Goal: Information Seeking & Learning: Compare options

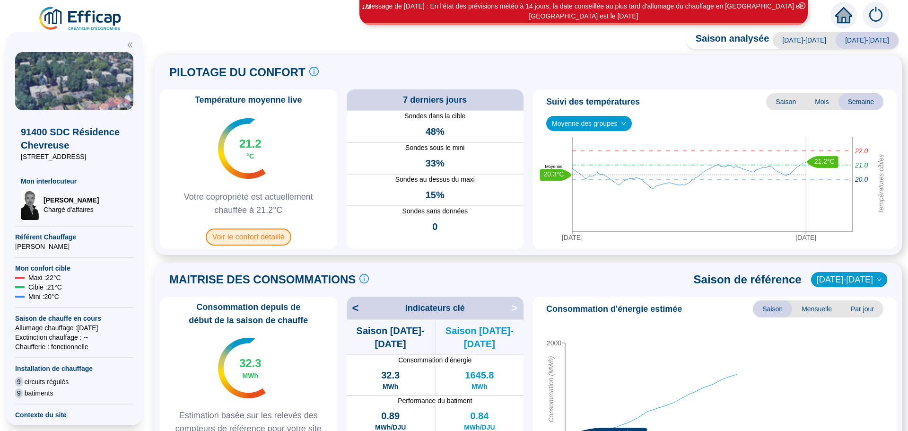
click at [255, 241] on span "Voir le confort détaillé" at bounding box center [249, 236] width 86 height 17
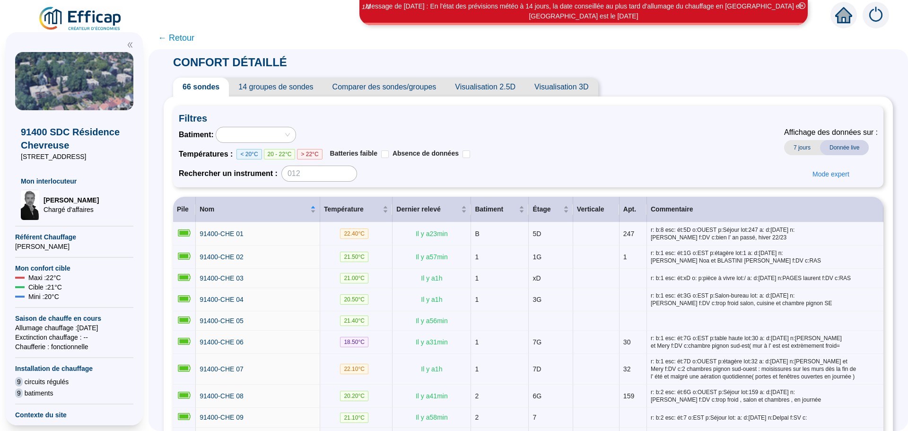
click at [425, 89] on span "Comparer des sondes/groupes" at bounding box center [384, 87] width 123 height 19
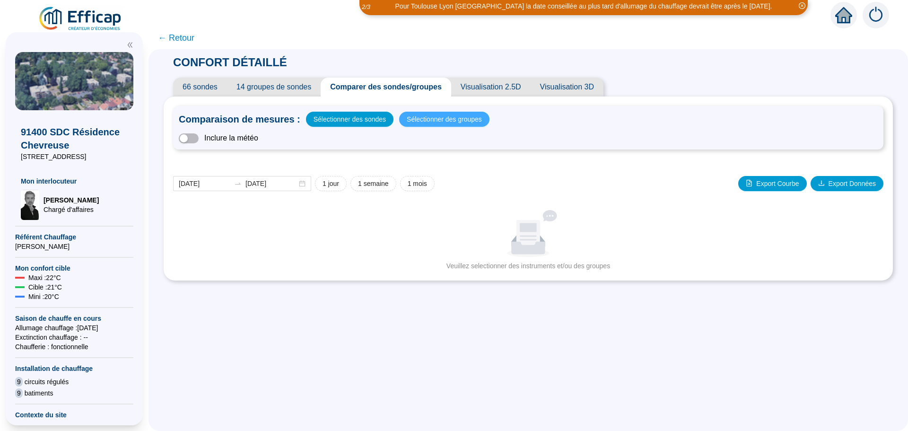
click at [427, 121] on span "Sélectionner des groupes" at bounding box center [444, 119] width 75 height 13
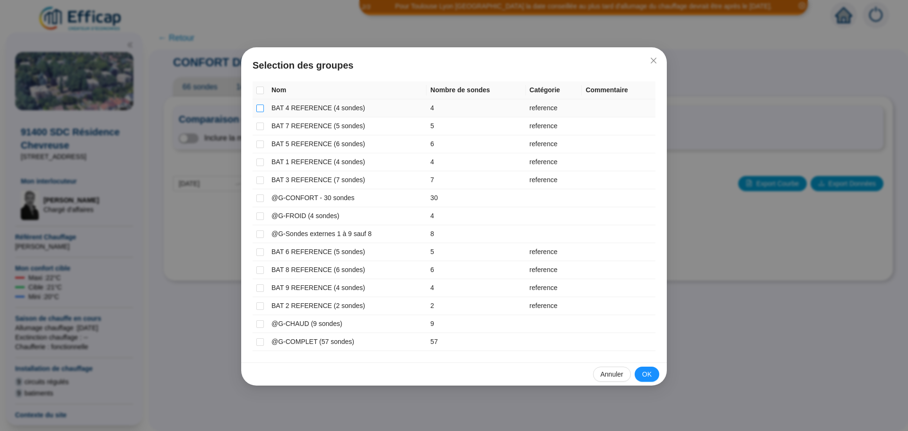
click at [260, 107] on input "checkbox" at bounding box center [260, 109] width 8 height 8
checkbox input "true"
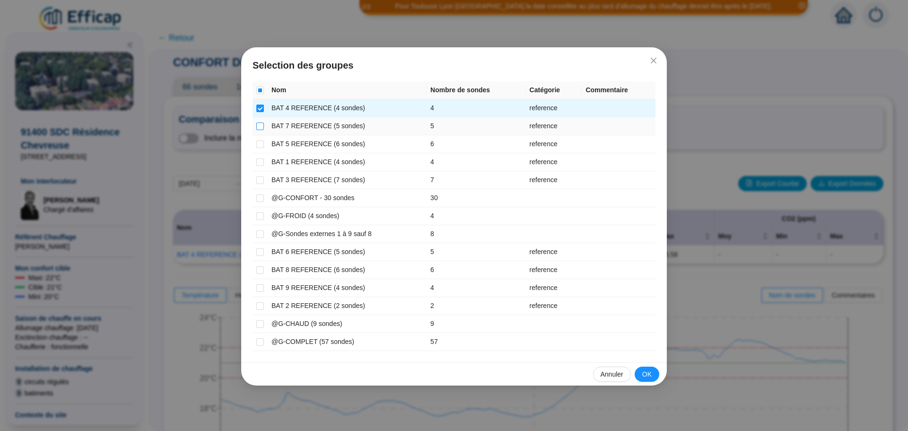
click at [260, 126] on input "checkbox" at bounding box center [260, 126] width 8 height 8
checkbox input "true"
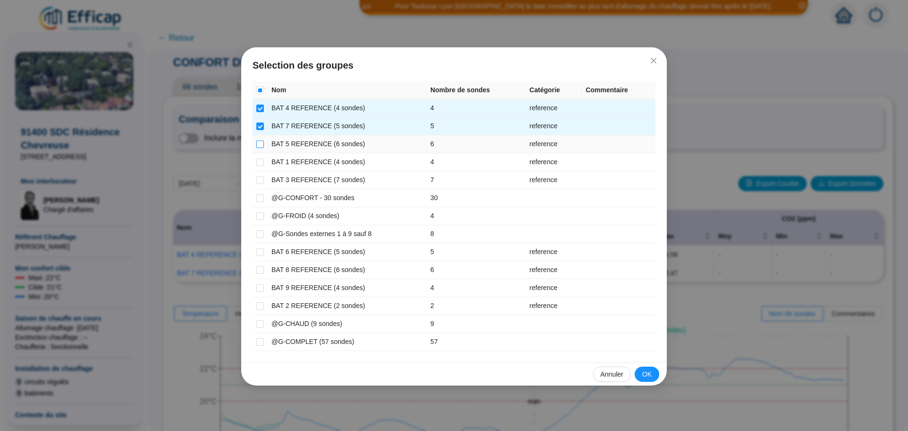
click at [258, 145] on input "checkbox" at bounding box center [260, 144] width 8 height 8
checkbox input "true"
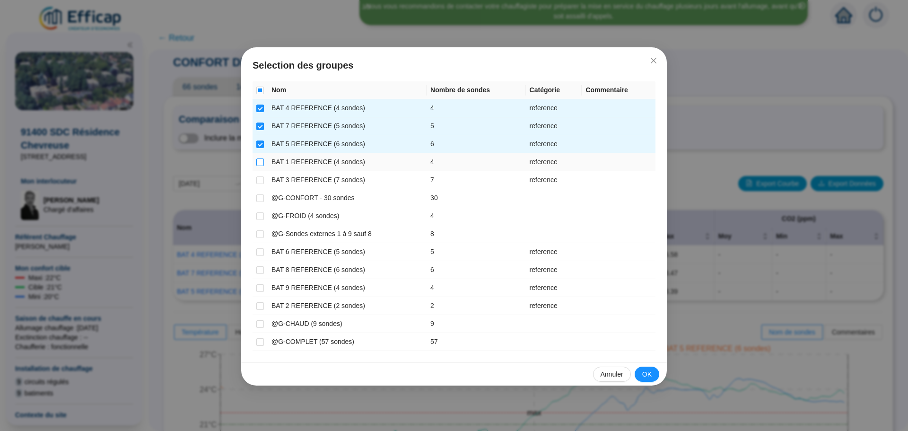
click at [258, 160] on input "checkbox" at bounding box center [260, 162] width 8 height 8
checkbox input "true"
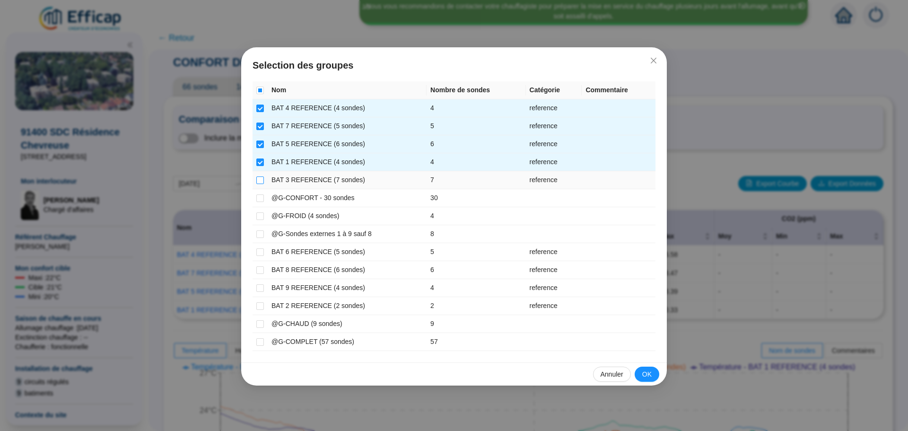
click at [260, 180] on input "checkbox" at bounding box center [260, 180] width 8 height 8
checkbox input "true"
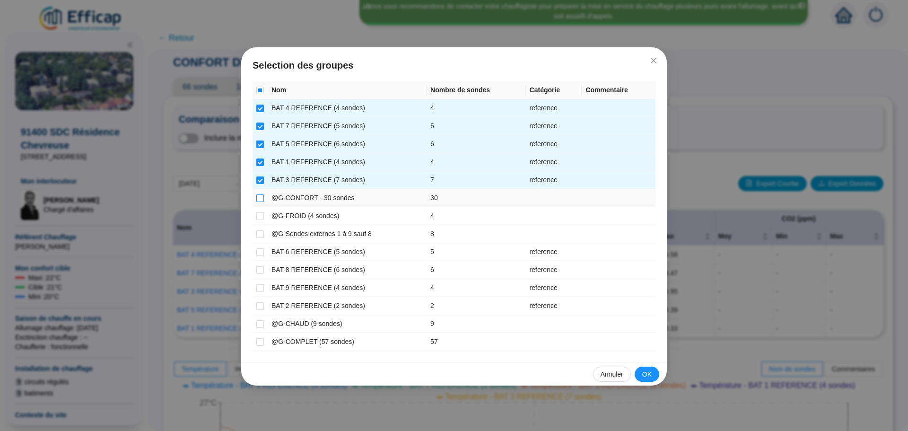
click at [258, 196] on input "checkbox" at bounding box center [260, 198] width 8 height 8
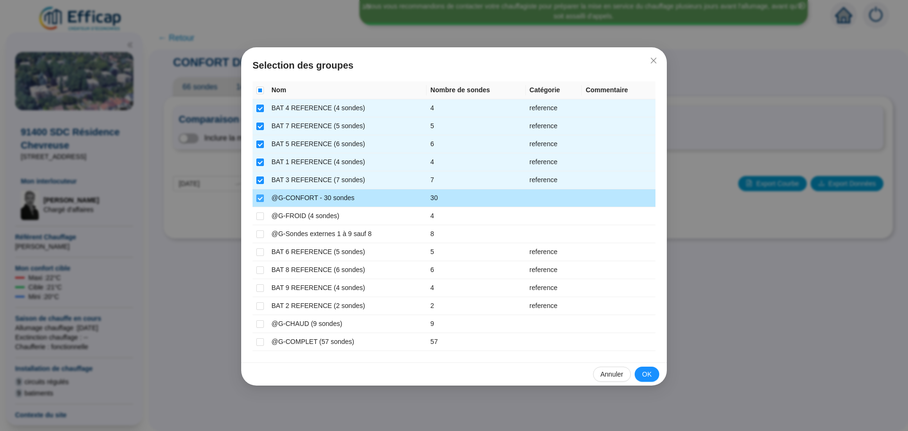
click at [258, 196] on input "checkbox" at bounding box center [260, 198] width 8 height 8
checkbox input "false"
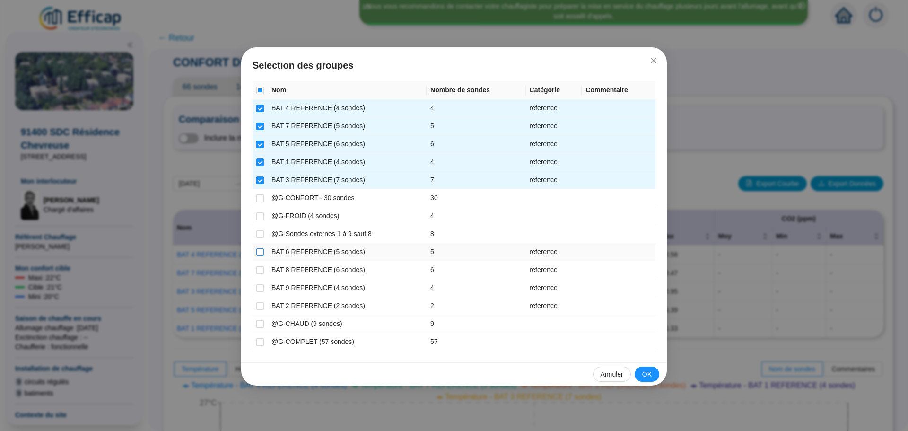
click at [262, 251] on input "checkbox" at bounding box center [260, 252] width 8 height 8
checkbox input "true"
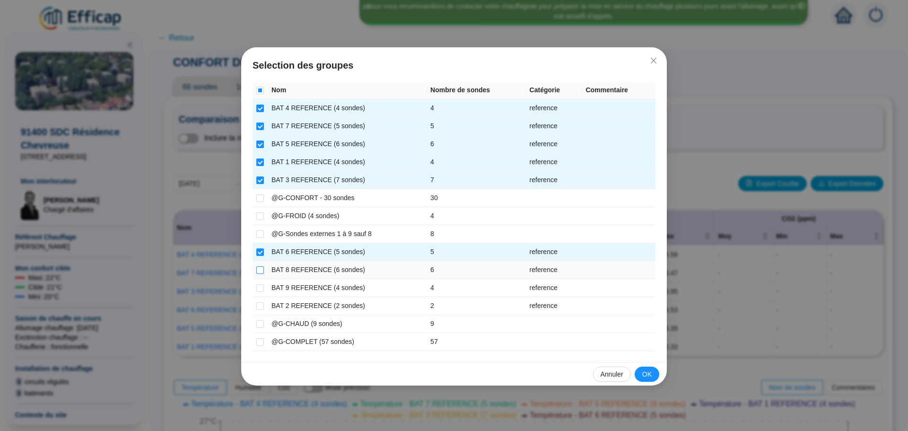
click at [262, 270] on input "checkbox" at bounding box center [260, 270] width 8 height 8
checkbox input "true"
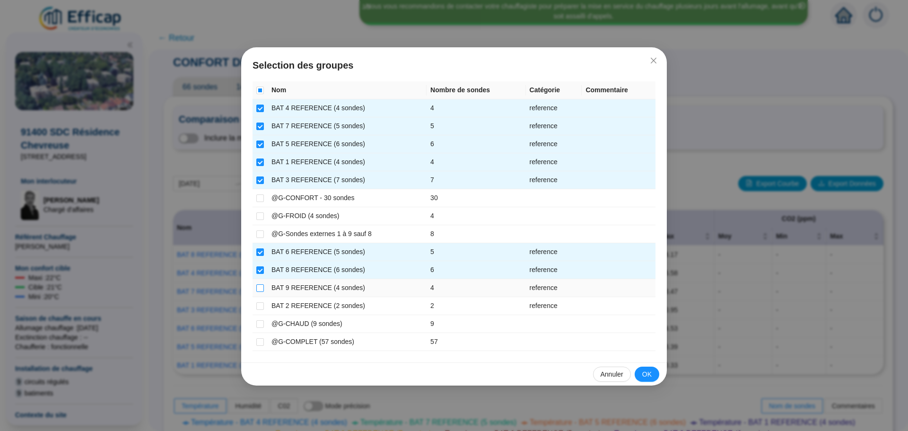
click at [262, 291] on input "checkbox" at bounding box center [260, 288] width 8 height 8
checkbox input "true"
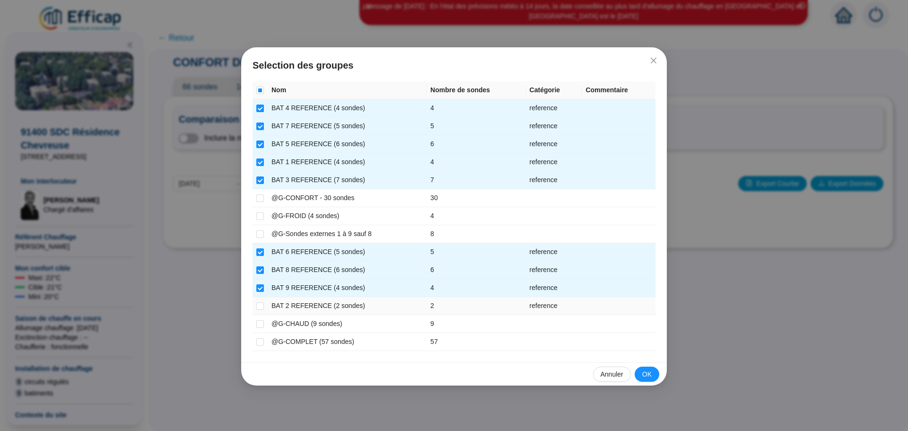
click at [264, 306] on td at bounding box center [260, 306] width 15 height 18
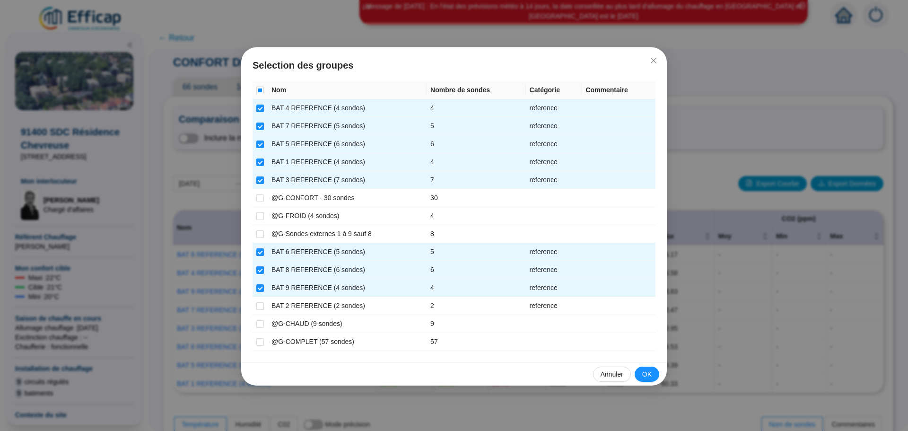
drag, startPoint x: 469, startPoint y: 68, endPoint x: 499, endPoint y: 66, distance: 29.4
click at [499, 66] on span "Selection des groupes" at bounding box center [454, 65] width 403 height 13
click at [638, 374] on button "OK" at bounding box center [647, 374] width 25 height 15
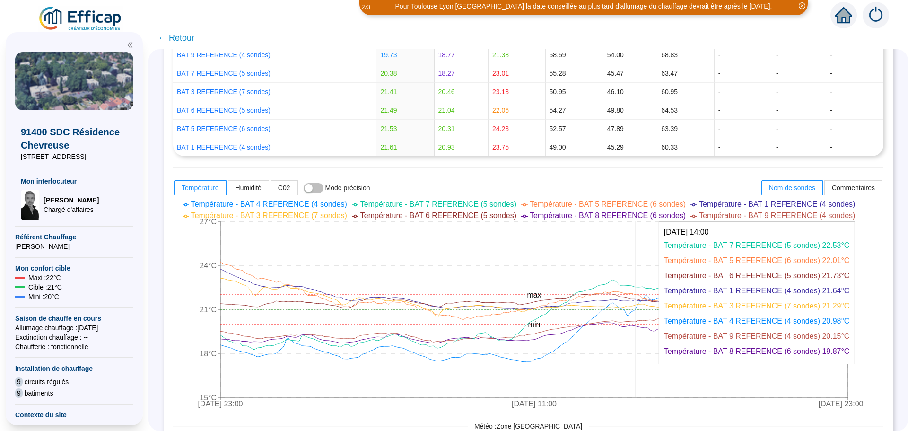
scroll to position [331, 0]
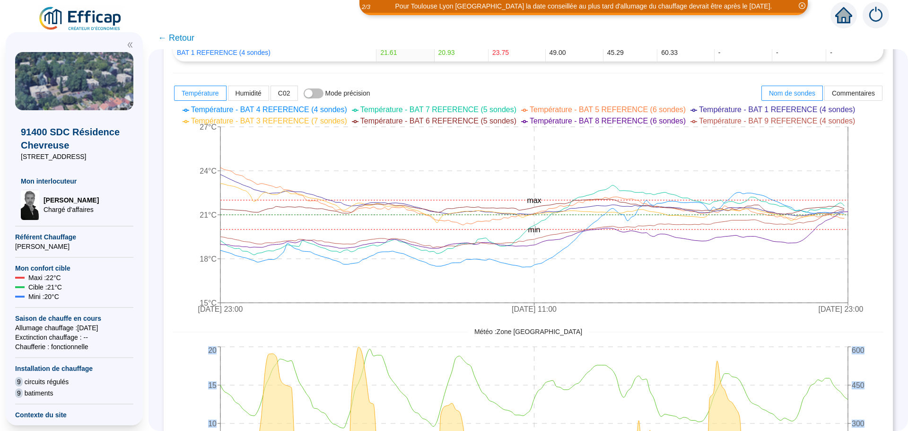
drag, startPoint x: 901, startPoint y: 333, endPoint x: 899, endPoint y: 350, distance: 16.7
click at [899, 350] on div "CONFORT DÉTAILLÉ 66 sondes 14 groupes de sondes Comparer des sondes/groupes Vis…" at bounding box center [529, 240] width 760 height 382
click at [894, 347] on div "CONFORT DÉTAILLÉ 66 sondes 14 groupes de sondes Comparer des sondes/groupes Vis…" at bounding box center [529, 240] width 760 height 382
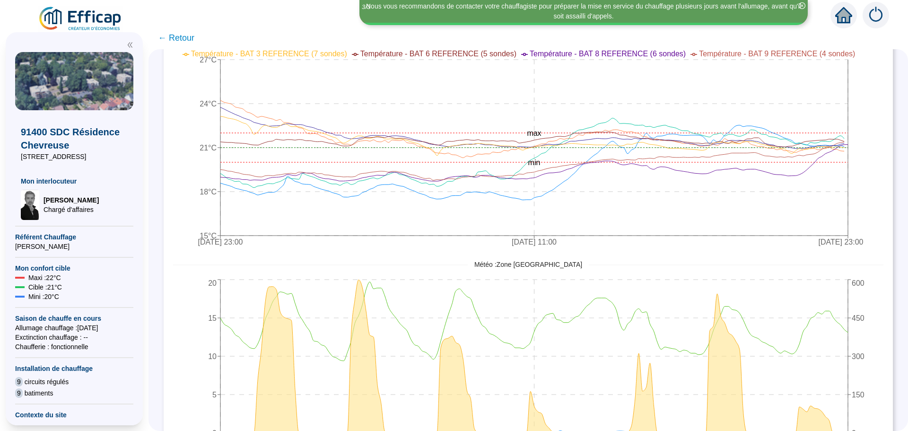
scroll to position [373, 0]
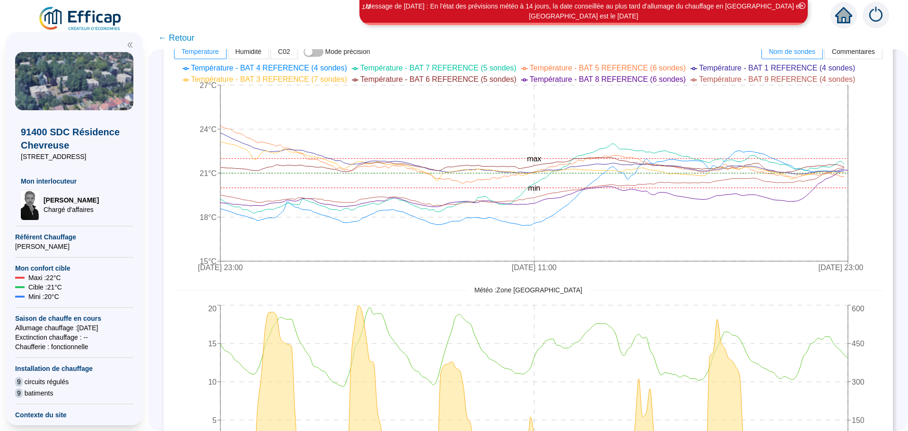
click at [184, 39] on span "← Retour" at bounding box center [176, 37] width 36 height 13
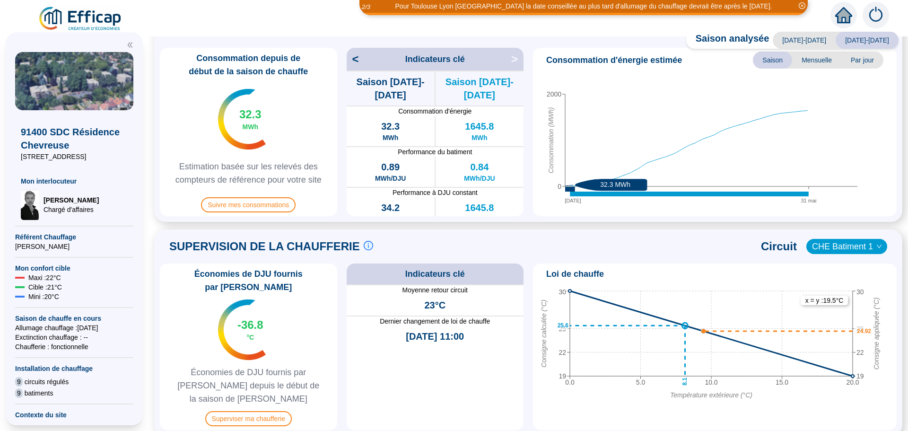
scroll to position [331, 0]
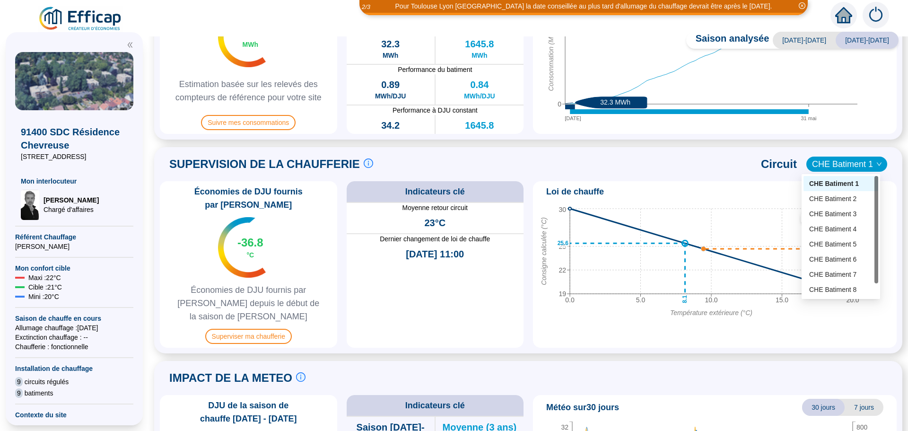
click at [828, 166] on span "CHE Batiment 1" at bounding box center [847, 164] width 70 height 14
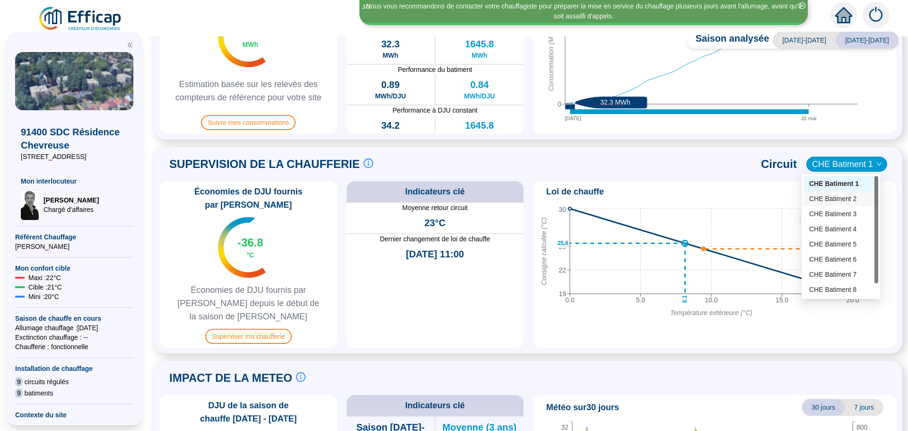
click at [833, 199] on div "CHE Batiment 2" at bounding box center [840, 199] width 63 height 10
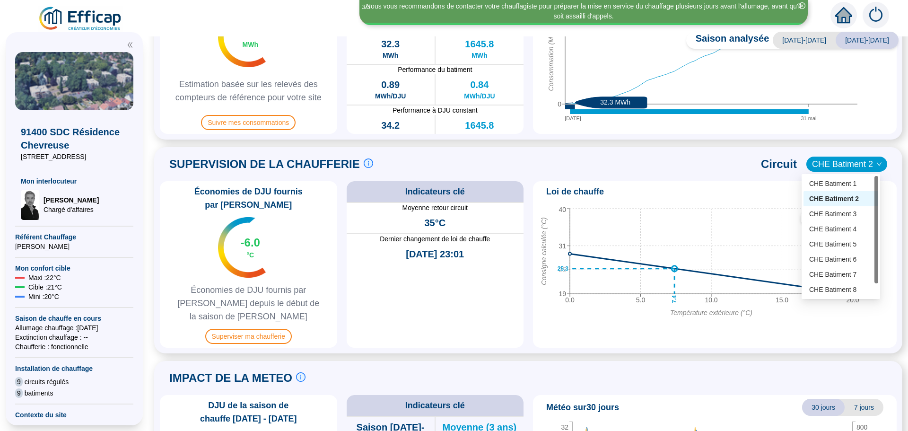
click at [853, 158] on span "CHE Batiment 2" at bounding box center [847, 164] width 70 height 14
click at [845, 182] on div "CHE Batiment 1" at bounding box center [840, 184] width 63 height 10
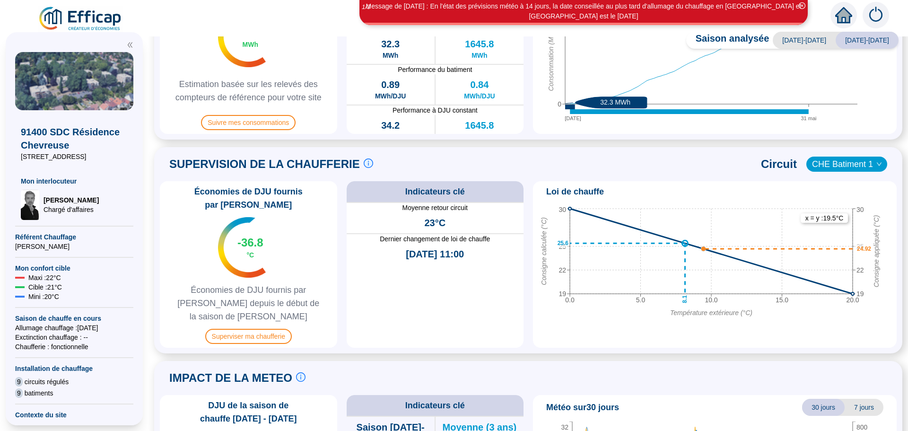
drag, startPoint x: 845, startPoint y: 182, endPoint x: 665, endPoint y: 171, distance: 181.0
click at [665, 171] on div "SUPERVISION DE LA CHAUFFERIE Suivre les paramètres en chaufferie en direct c'es…" at bounding box center [528, 164] width 737 height 23
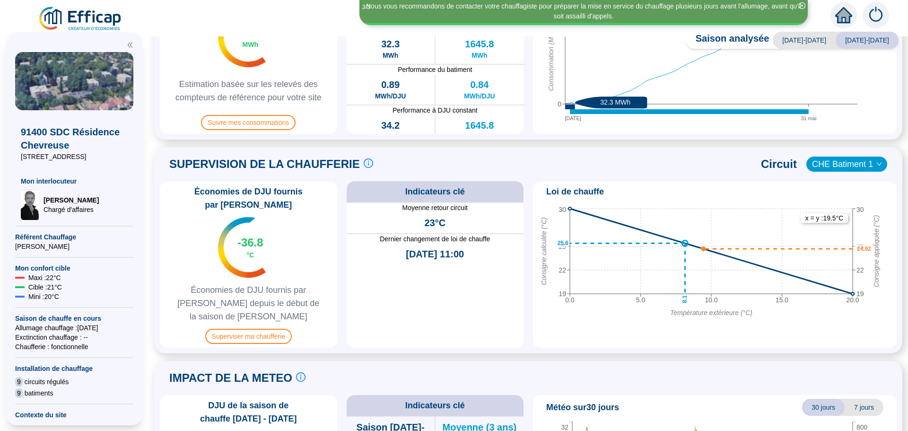
click at [826, 164] on span "CHE Batiment 1" at bounding box center [847, 164] width 70 height 14
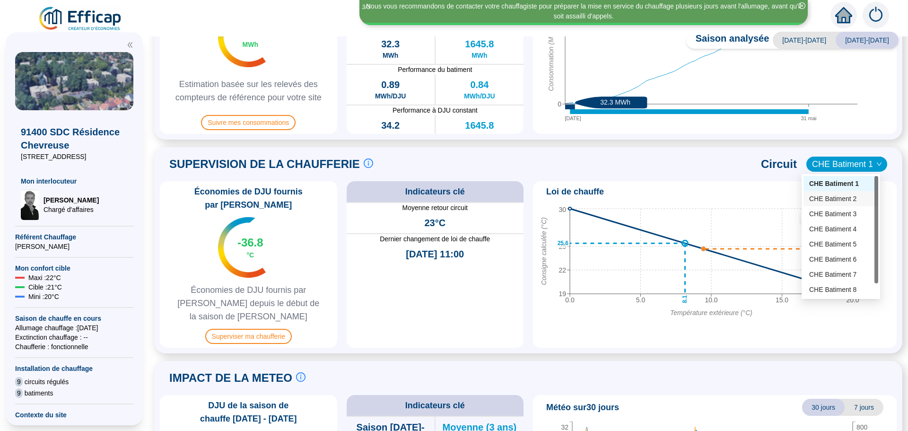
click at [826, 200] on div "CHE Batiment 2" at bounding box center [840, 199] width 63 height 10
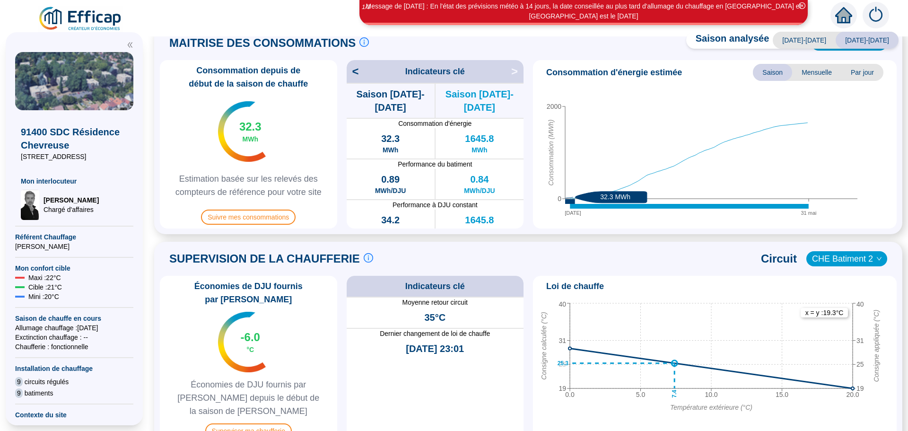
scroll to position [225, 0]
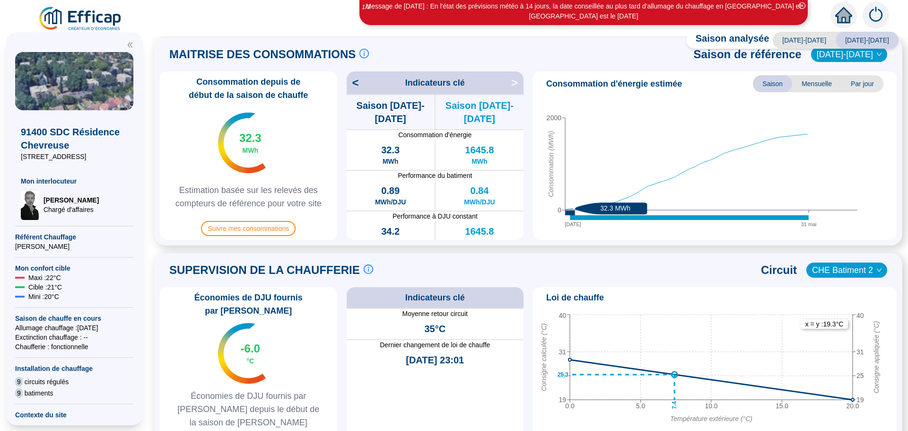
drag, startPoint x: 875, startPoint y: 262, endPoint x: 705, endPoint y: 379, distance: 206.8
click at [705, 379] on line at bounding box center [711, 380] width 283 height 40
click at [841, 267] on span "CHE Batiment 2" at bounding box center [847, 270] width 70 height 14
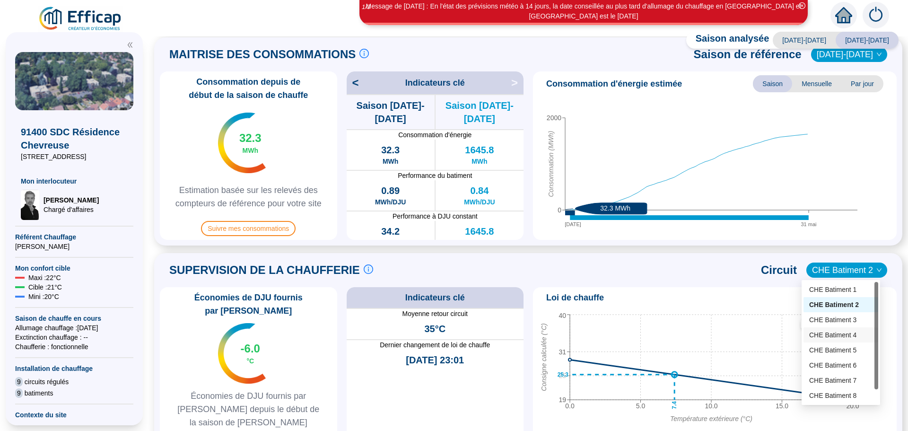
click at [829, 336] on div "CHE Batiment 4" at bounding box center [840, 335] width 63 height 10
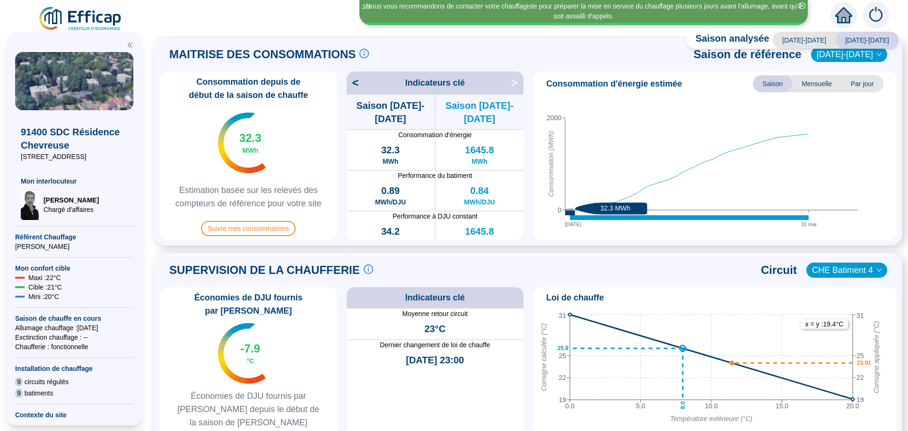
click at [816, 273] on span "CHE Batiment 4" at bounding box center [847, 270] width 70 height 14
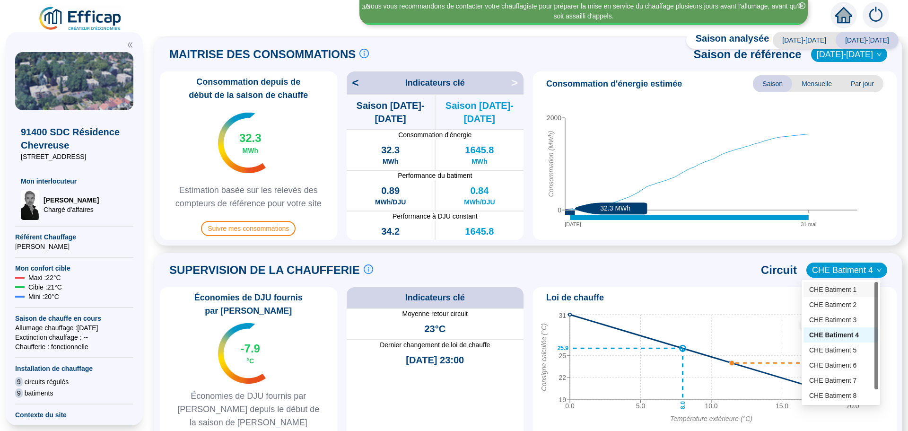
click at [824, 291] on div "CHE Batiment 1" at bounding box center [840, 290] width 63 height 10
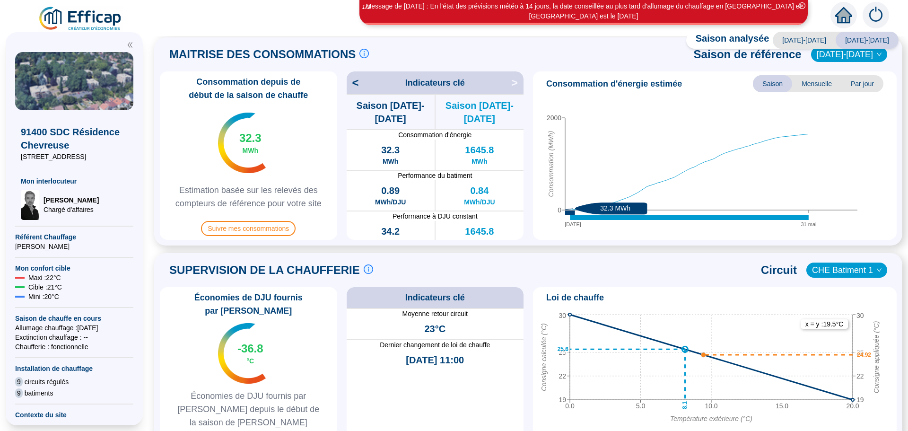
click at [823, 269] on span "CHE Batiment 1" at bounding box center [847, 270] width 70 height 14
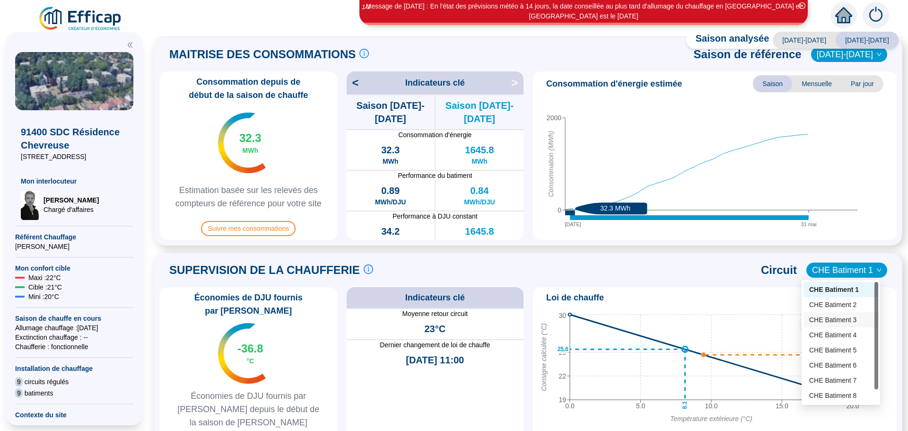
click at [826, 321] on div "CHE Batiment 3" at bounding box center [840, 320] width 63 height 10
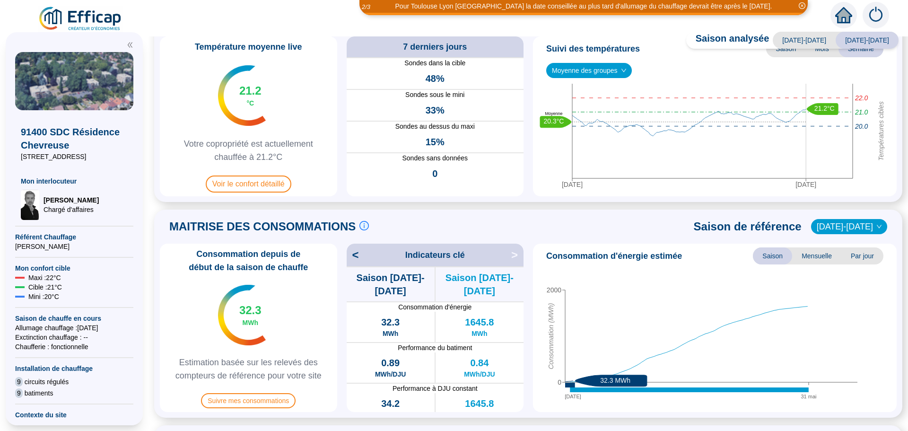
scroll to position [52, 0]
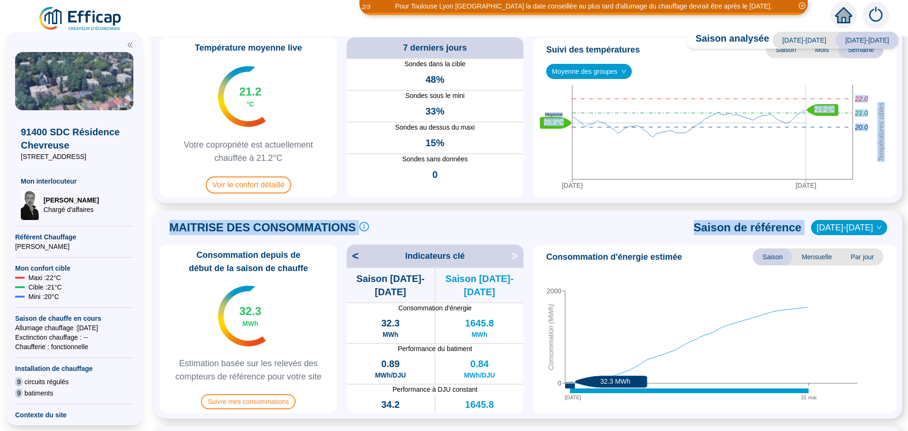
drag, startPoint x: 901, startPoint y: 230, endPoint x: 901, endPoint y: 193, distance: 37.4
click at [900, 196] on div "Saison analysée [DATE]-[DATE] [DATE]-[DATE] PILOTAGE DU CONFORT Le pilotage du …" at bounding box center [529, 233] width 760 height 394
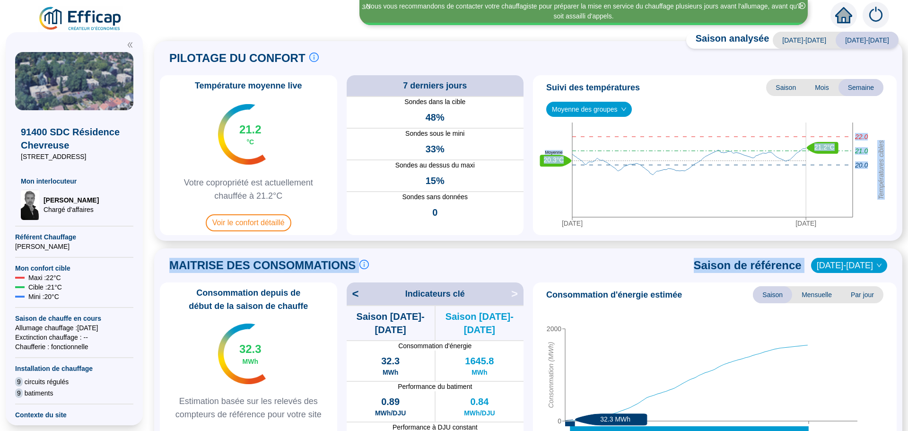
scroll to position [0, 0]
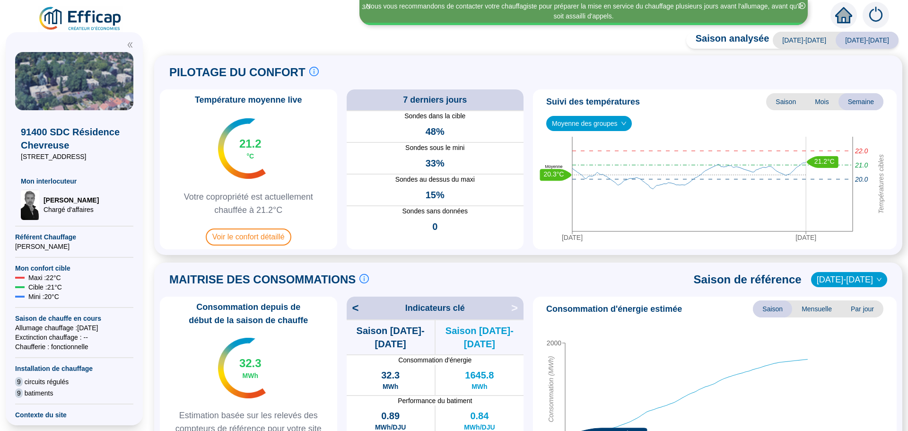
click at [897, 37] on div "Saison analysée [DATE]-[DATE] [DATE]-[DATE] PILOTAGE DU CONFORT Le pilotage du …" at bounding box center [529, 233] width 760 height 394
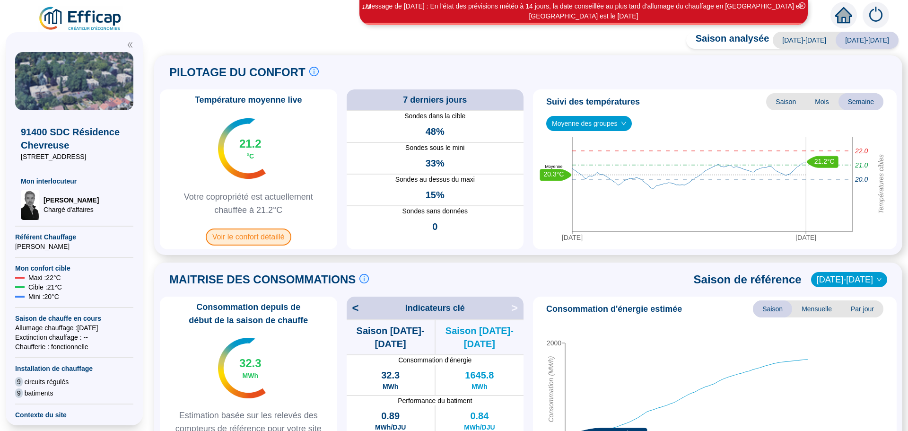
click at [226, 239] on span "Voir le confort détaillé" at bounding box center [249, 236] width 86 height 17
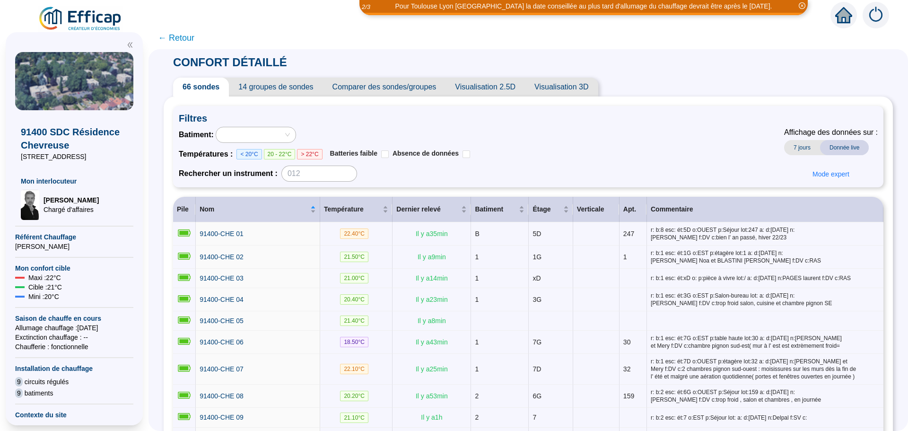
click at [419, 79] on span "Comparer des sondes/groupes" at bounding box center [384, 87] width 123 height 19
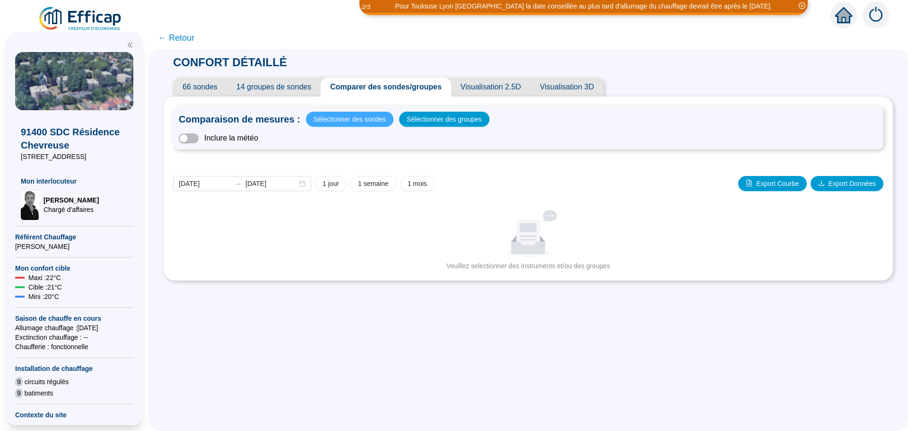
click at [366, 117] on span "Sélectionner des sondes" at bounding box center [350, 119] width 72 height 13
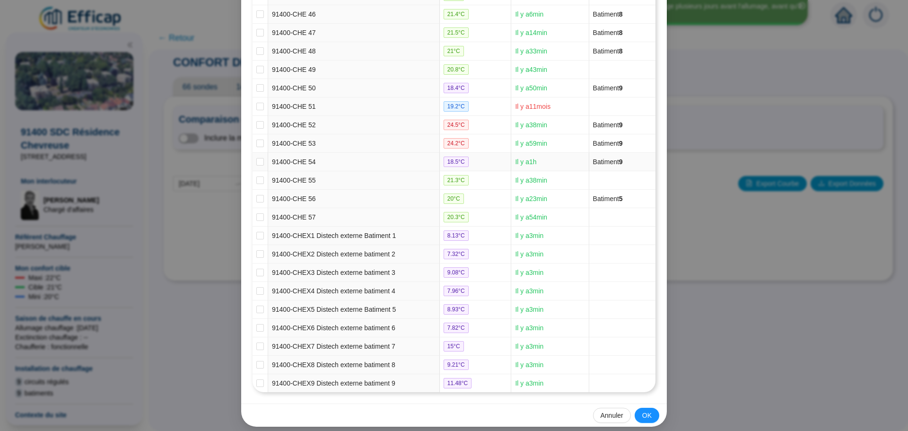
scroll to position [968, 0]
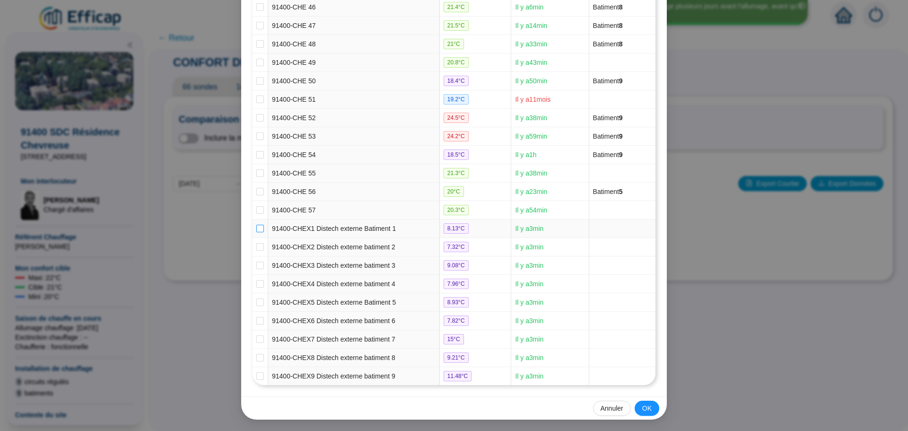
click at [256, 228] on input "checkbox" at bounding box center [260, 229] width 8 height 8
checkbox input "true"
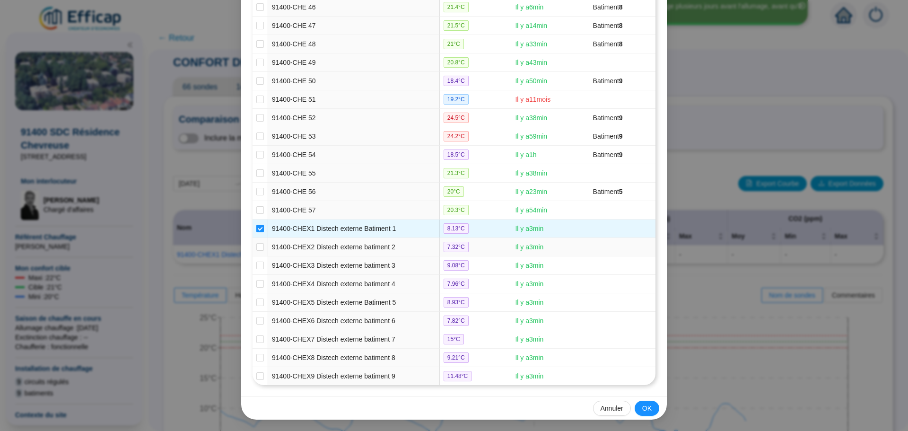
drag, startPoint x: 254, startPoint y: 248, endPoint x: 254, endPoint y: 256, distance: 8.0
click at [256, 248] on input "checkbox" at bounding box center [260, 247] width 8 height 8
checkbox input "true"
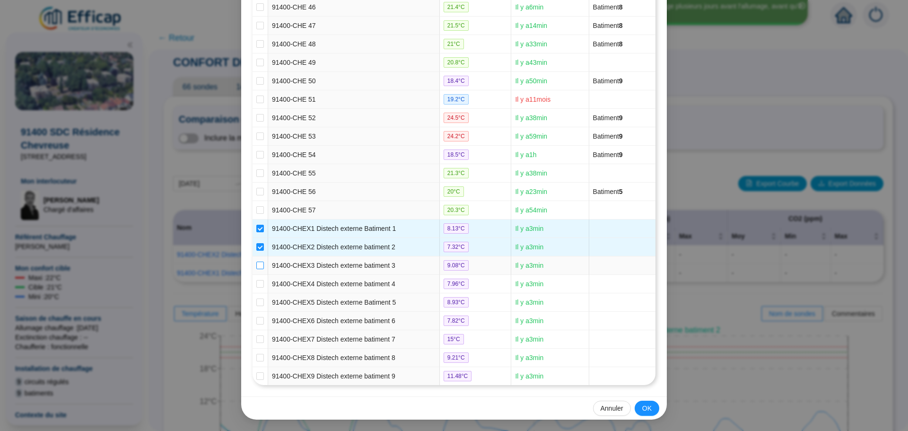
click at [256, 266] on input "checkbox" at bounding box center [260, 266] width 8 height 8
checkbox input "true"
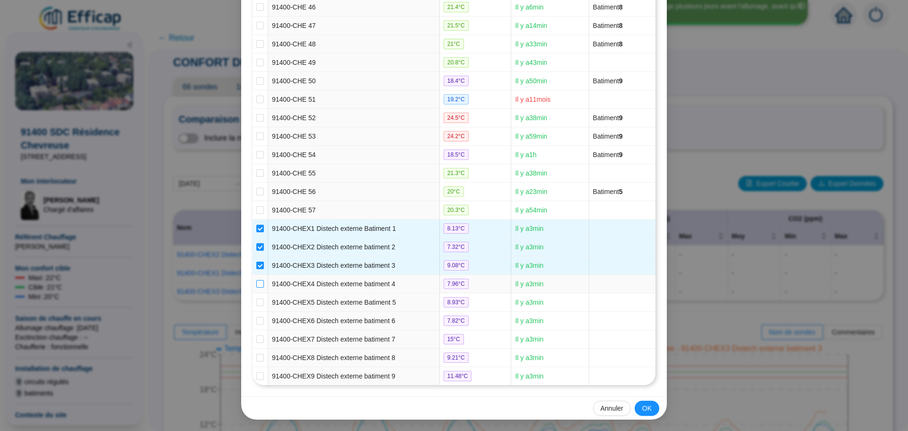
click at [256, 280] on input "checkbox" at bounding box center [260, 284] width 8 height 8
checkbox input "true"
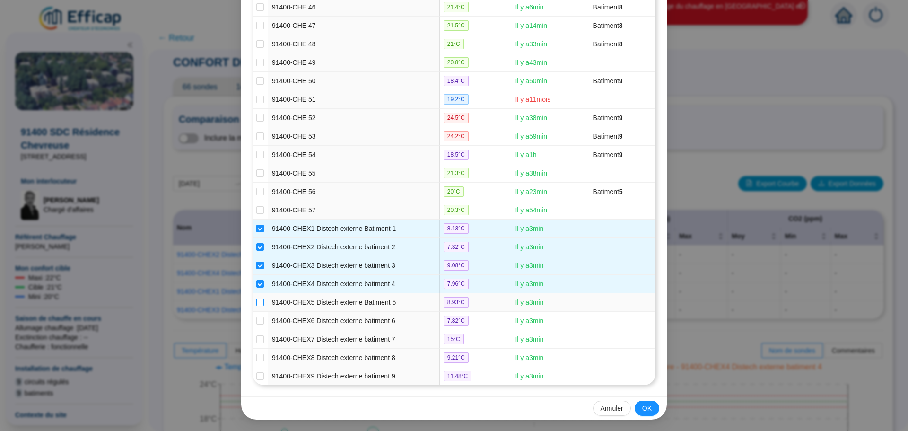
click at [259, 304] on input "checkbox" at bounding box center [260, 302] width 8 height 8
checkbox input "true"
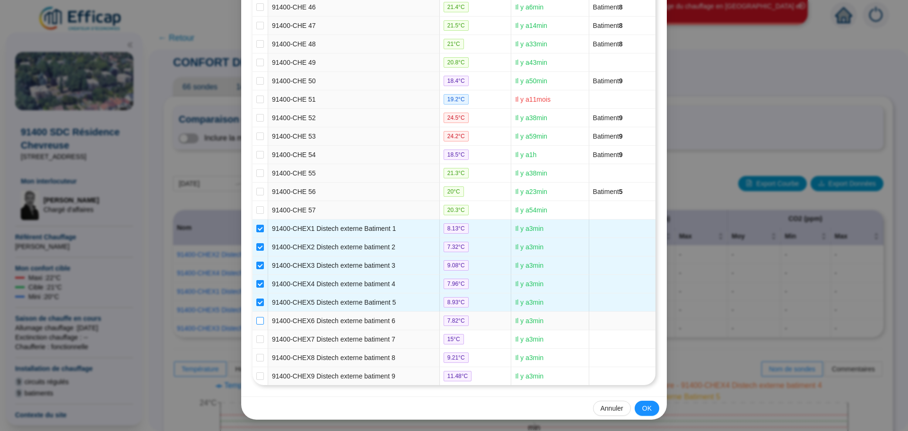
click at [257, 322] on input "checkbox" at bounding box center [260, 321] width 8 height 8
checkbox input "true"
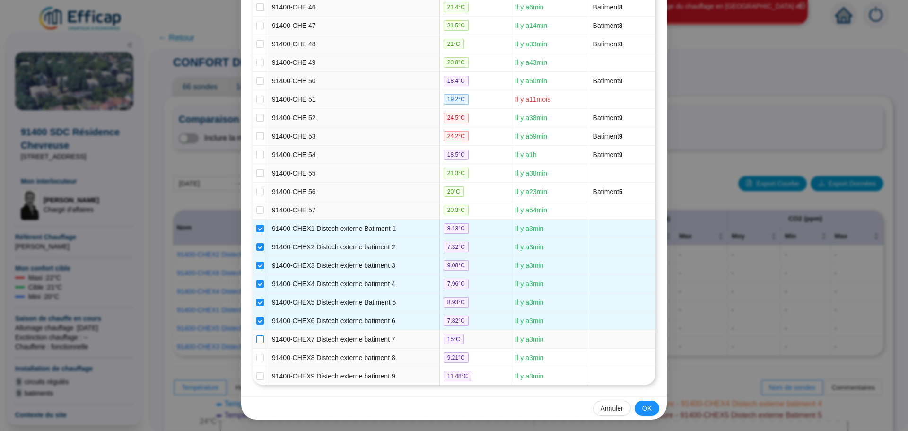
click at [257, 339] on input "checkbox" at bounding box center [260, 339] width 8 height 8
checkbox input "true"
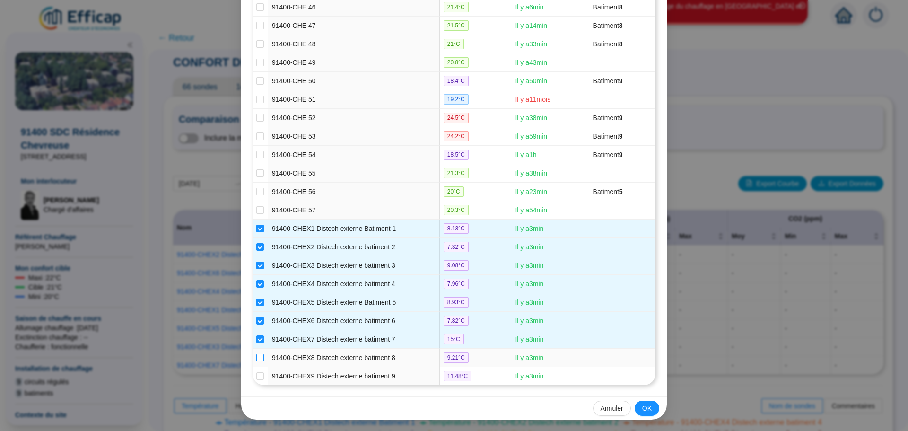
click at [256, 358] on input "checkbox" at bounding box center [260, 358] width 8 height 8
checkbox input "true"
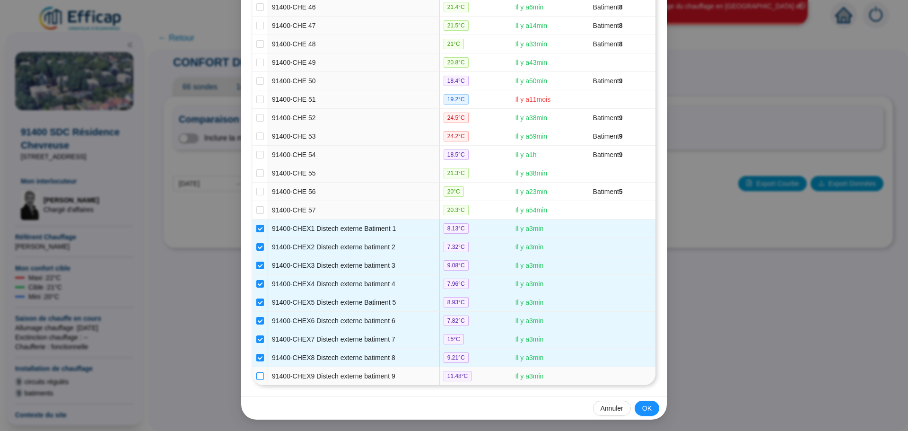
click at [258, 377] on input "checkbox" at bounding box center [260, 376] width 8 height 8
checkbox input "true"
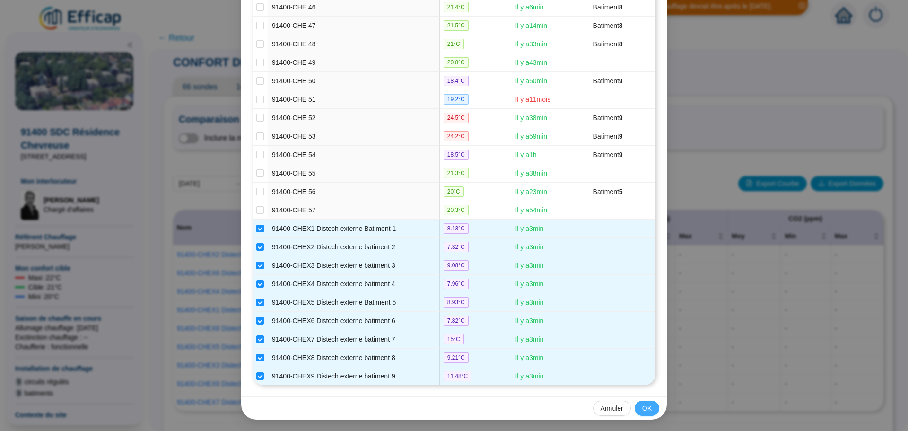
click at [644, 403] on span "OK" at bounding box center [646, 408] width 9 height 10
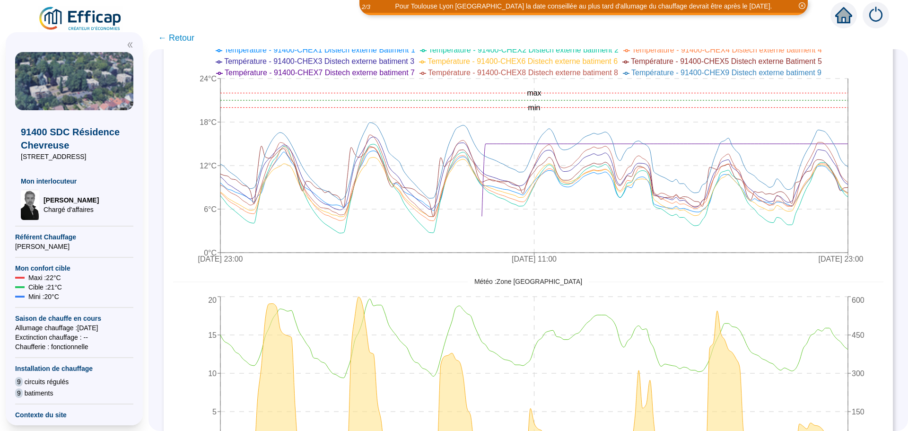
scroll to position [429, 0]
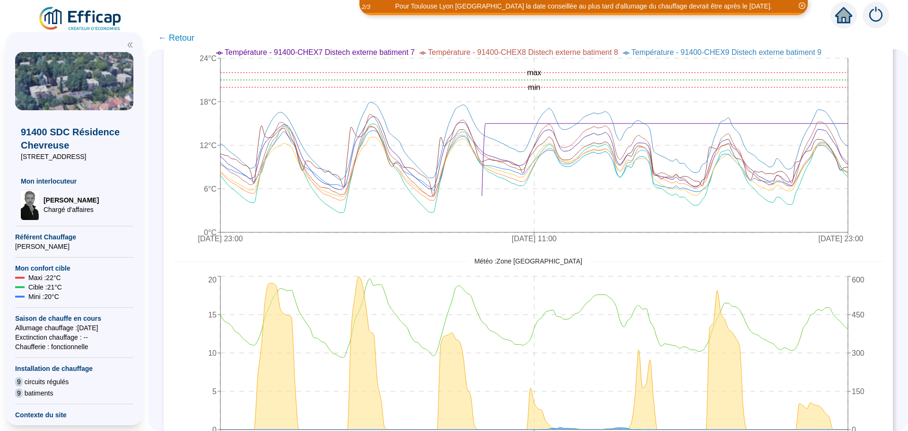
drag, startPoint x: 906, startPoint y: 291, endPoint x: 676, endPoint y: 247, distance: 233.6
click at [676, 247] on icon "[DATE] 23:00 [DATE] 11:00 [DATE] 23:00 0°C 6°C 12°C 18°C 24°C min max" at bounding box center [521, 135] width 696 height 227
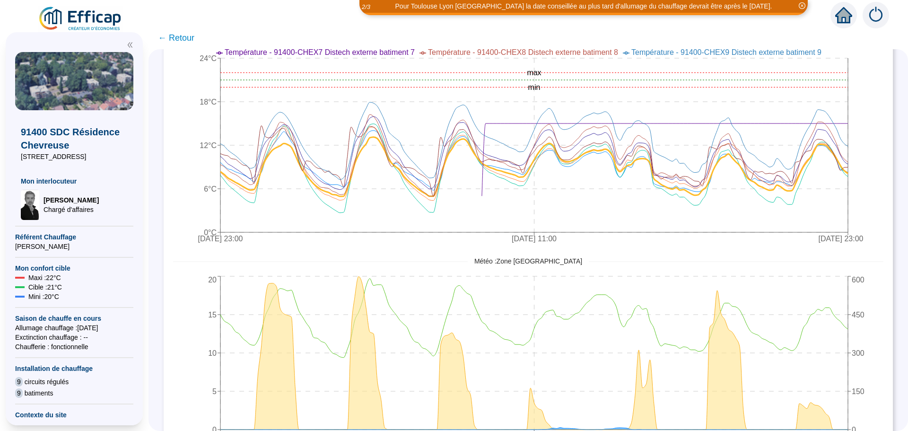
click at [177, 35] on span "← Retour" at bounding box center [176, 37] width 36 height 13
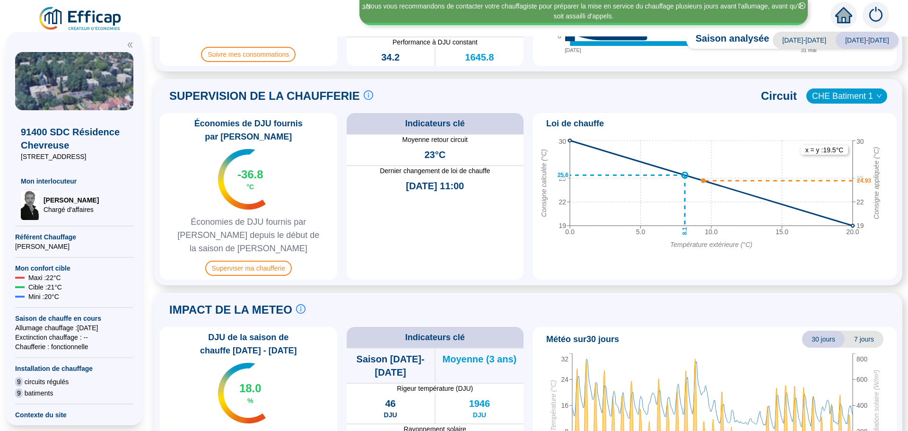
scroll to position [378, 0]
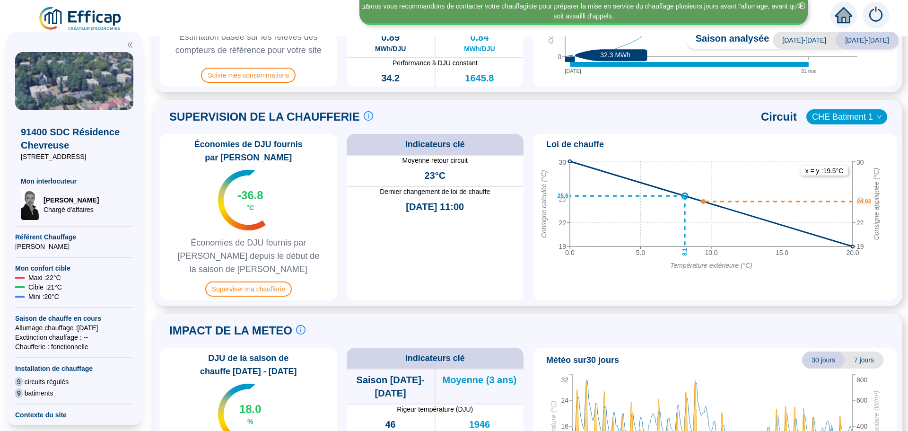
click at [837, 118] on span "CHE Batiment 1" at bounding box center [847, 117] width 70 height 14
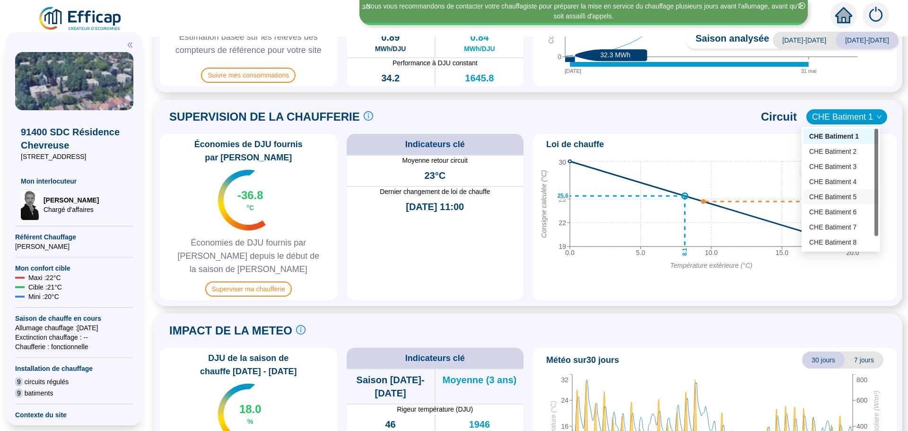
click at [839, 195] on div "CHE Batiment 5" at bounding box center [840, 197] width 63 height 10
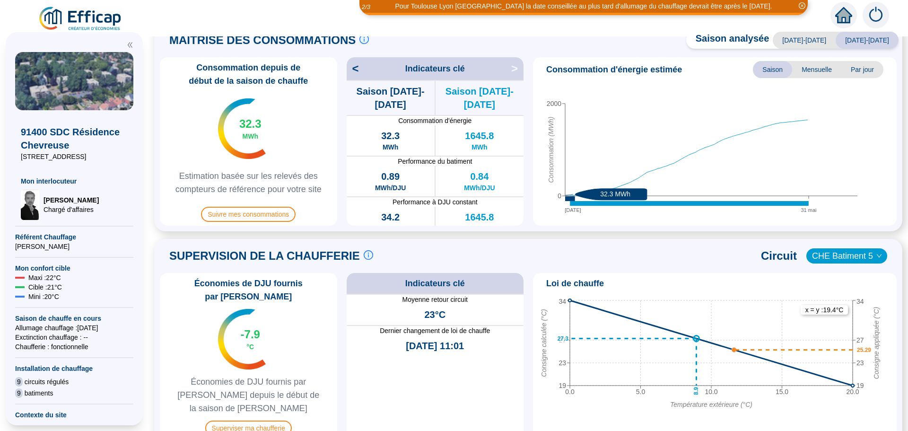
scroll to position [225, 0]
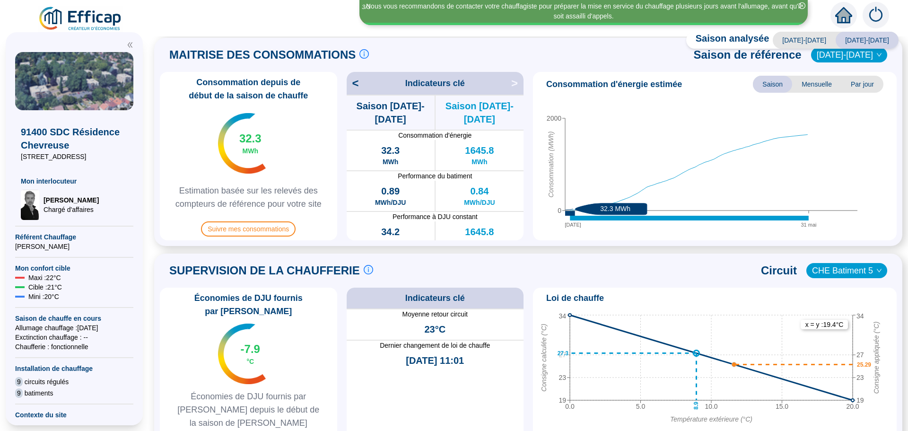
click at [853, 269] on span "CHE Batiment 5" at bounding box center [847, 270] width 70 height 14
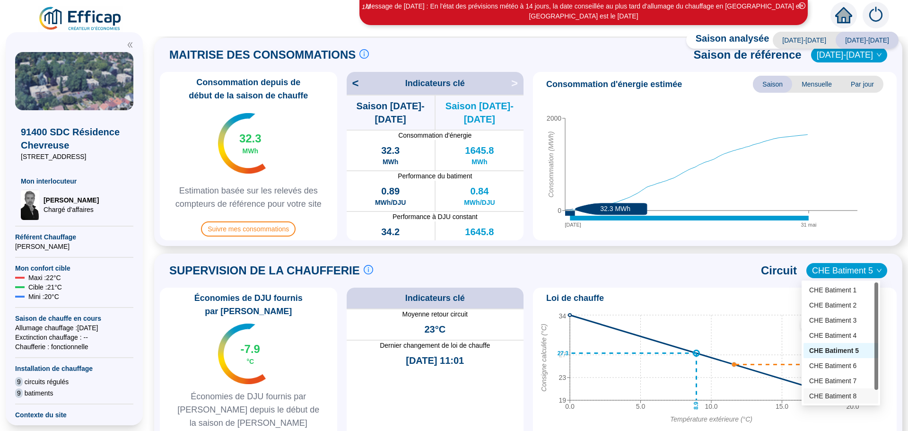
click at [836, 394] on div "CHE Batiment 8" at bounding box center [840, 396] width 63 height 10
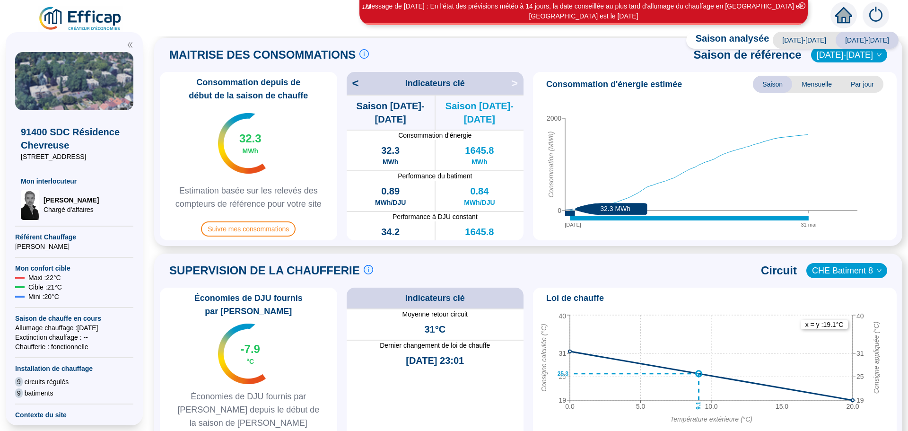
click at [849, 271] on span "CHE Batiment 8" at bounding box center [847, 270] width 70 height 14
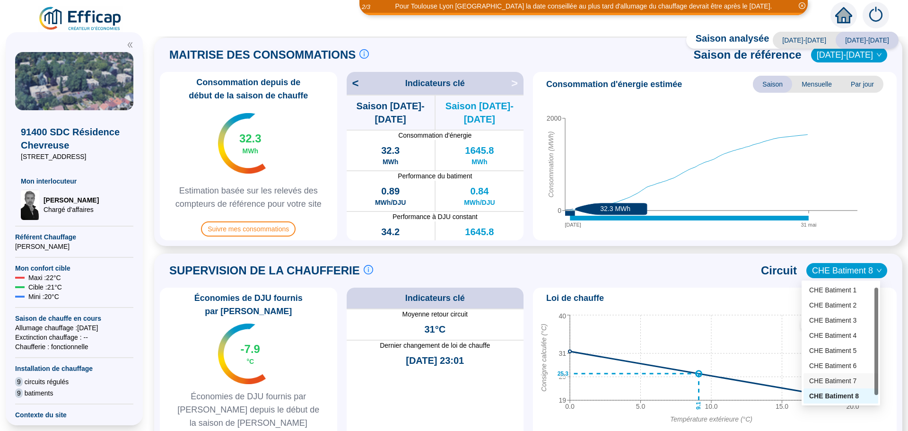
scroll to position [15, 0]
drag, startPoint x: 875, startPoint y: 385, endPoint x: 876, endPoint y: 410, distance: 24.6
click at [876, 410] on body "Pour Toulouse Lyon [GEOGRAPHIC_DATA] la date conseillée au plus tard d'allumage…" at bounding box center [454, 215] width 908 height 431
click at [845, 400] on div "CHE Batiment 9" at bounding box center [840, 396] width 63 height 10
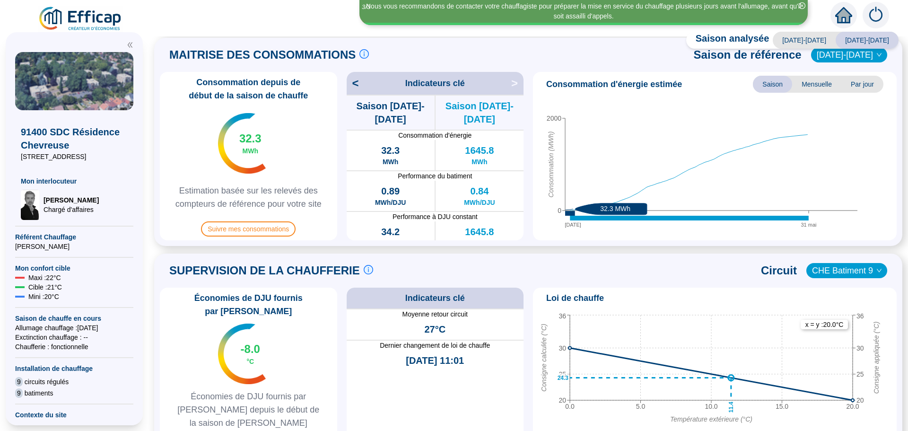
click at [633, 285] on div "SUPERVISION DE LA CHAUFFERIE Suivre les paramètres en chaufferie en direct c'es…" at bounding box center [528, 356] width 737 height 195
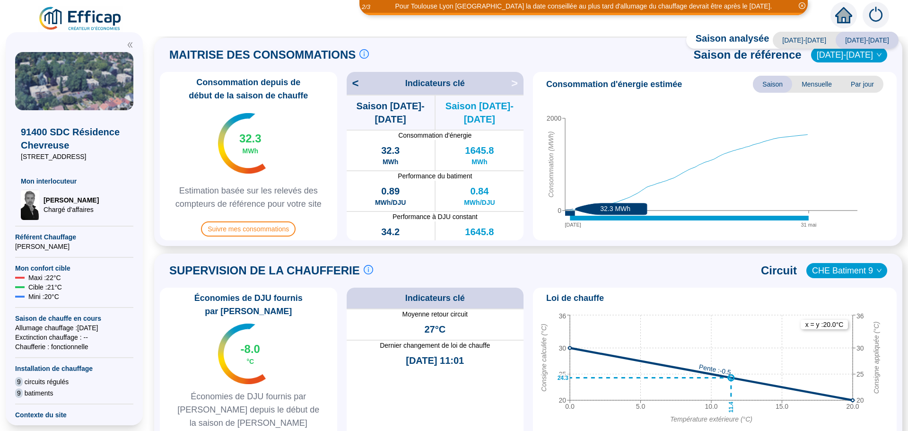
click at [627, 359] on line at bounding box center [711, 374] width 283 height 52
